Goal: Browse casually: Explore the website without a specific task or goal

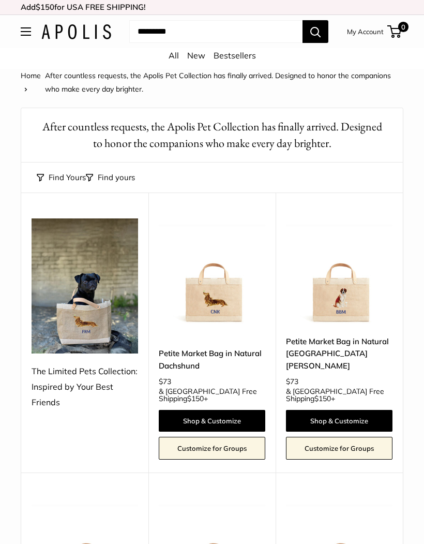
click at [73, 179] on button "Find Yours" at bounding box center [61, 177] width 49 height 14
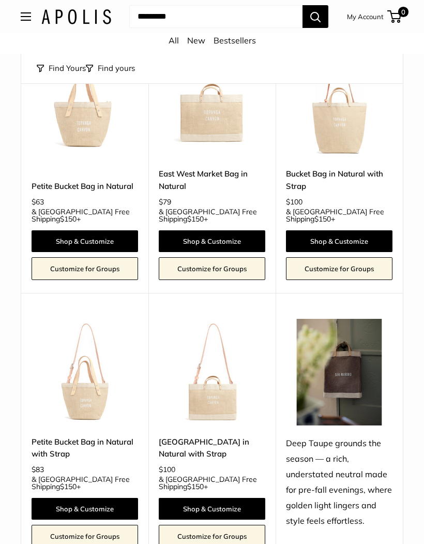
scroll to position [3019, 0]
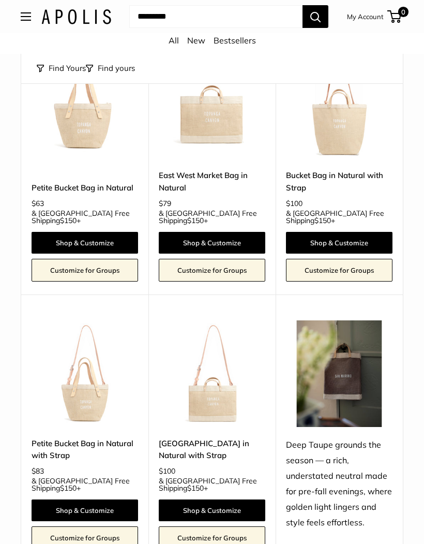
click at [85, 320] on img at bounding box center [85, 373] width 107 height 107
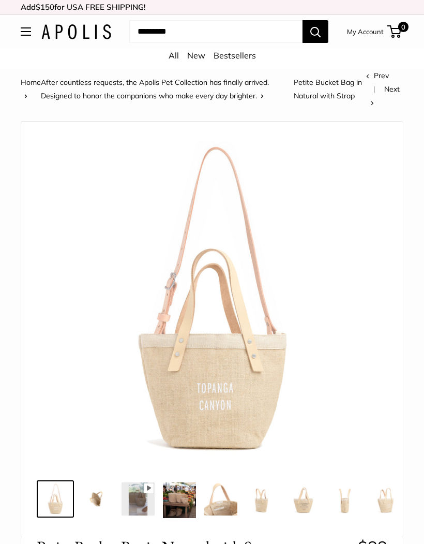
click at [29, 35] on button "Open menu" at bounding box center [26, 31] width 10 height 8
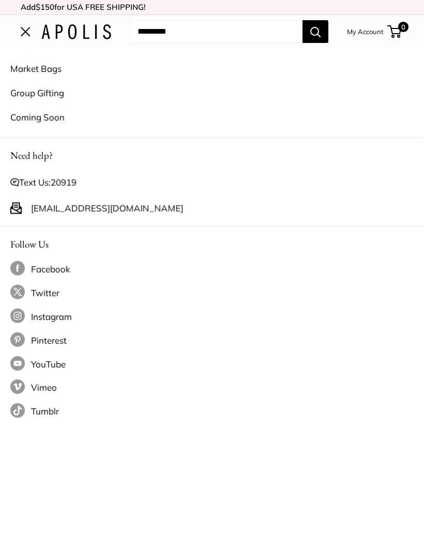
click at [58, 121] on link "Coming Soon" at bounding box center [212, 117] width 404 height 24
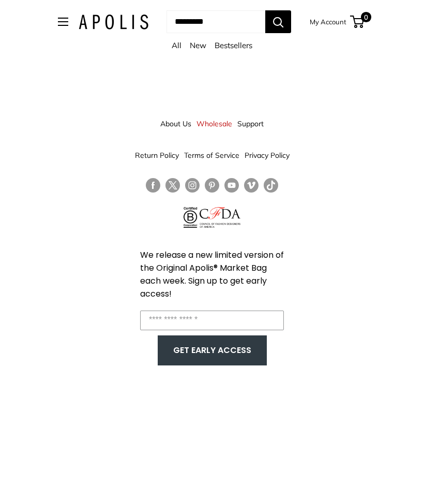
click at [177, 50] on link "All" at bounding box center [177, 45] width 10 height 10
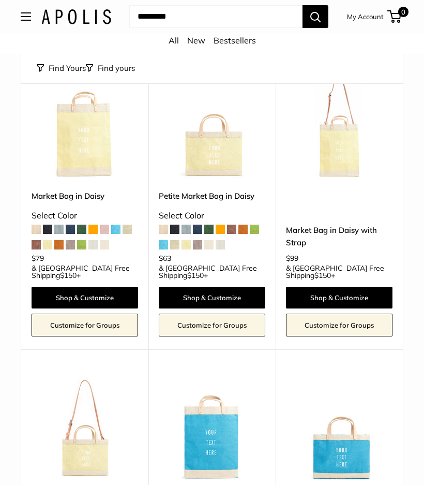
scroll to position [1891, 0]
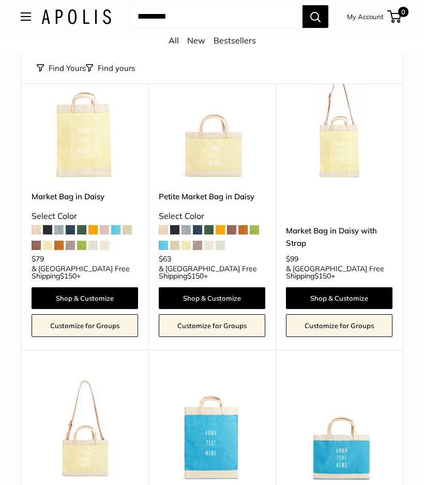
click at [26, 21] on button "Open menu" at bounding box center [26, 16] width 10 height 8
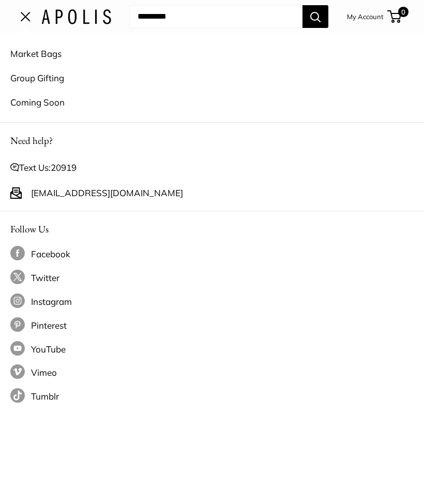
click at [59, 106] on link "Coming Soon" at bounding box center [212, 102] width 404 height 24
